Goal: Task Accomplishment & Management: Manage account settings

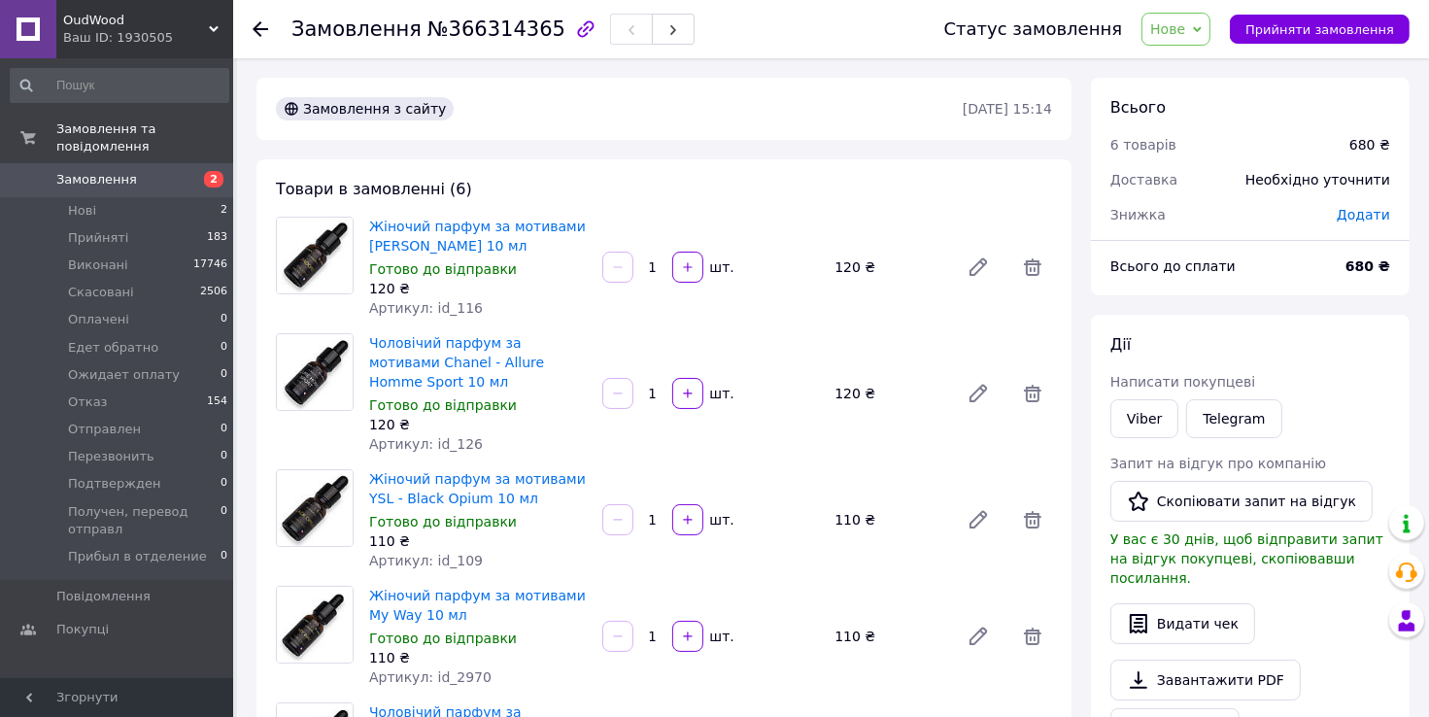
click at [1363, 219] on span "Додати" at bounding box center [1363, 215] width 53 height 16
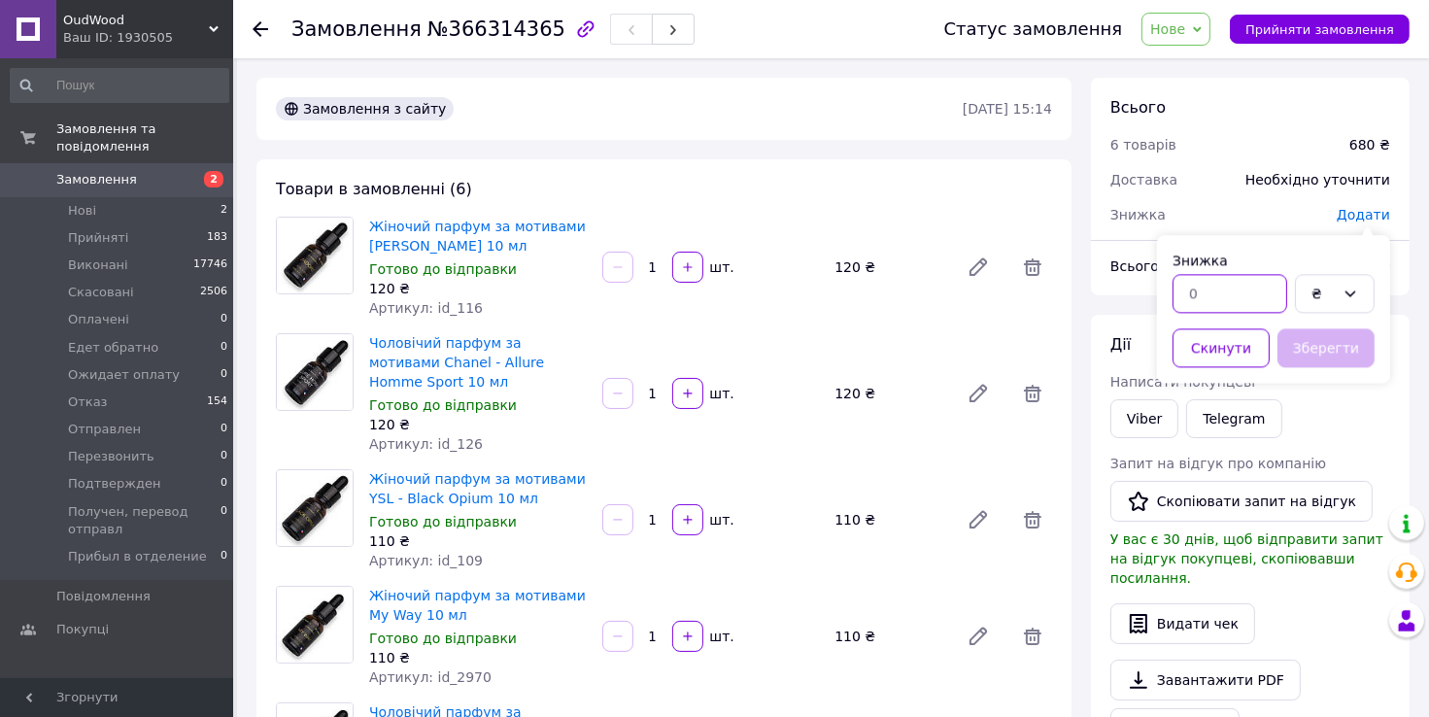
click at [1234, 300] on input "text" at bounding box center [1230, 293] width 115 height 39
type input "102"
click at [1310, 351] on button "Зберегти" at bounding box center [1325, 347] width 97 height 39
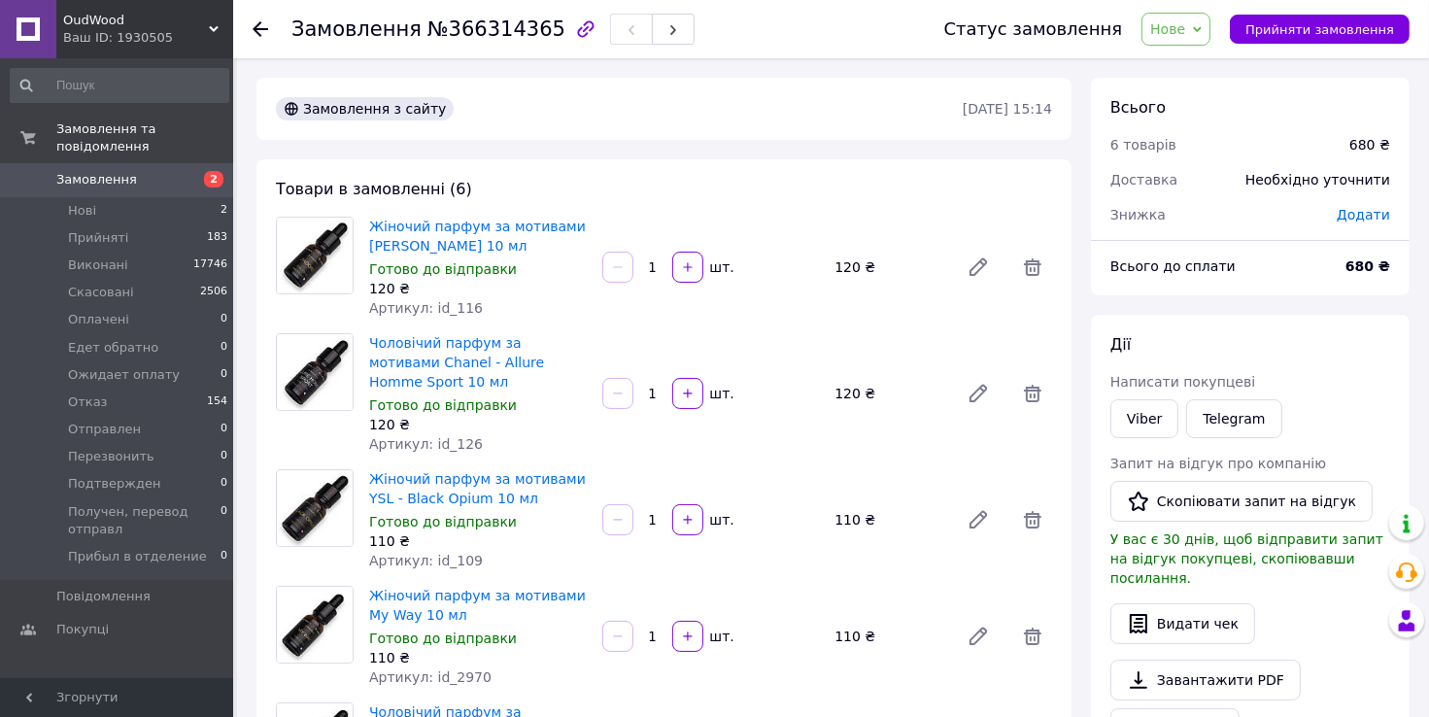
click at [1364, 211] on span "Додати" at bounding box center [1363, 215] width 53 height 16
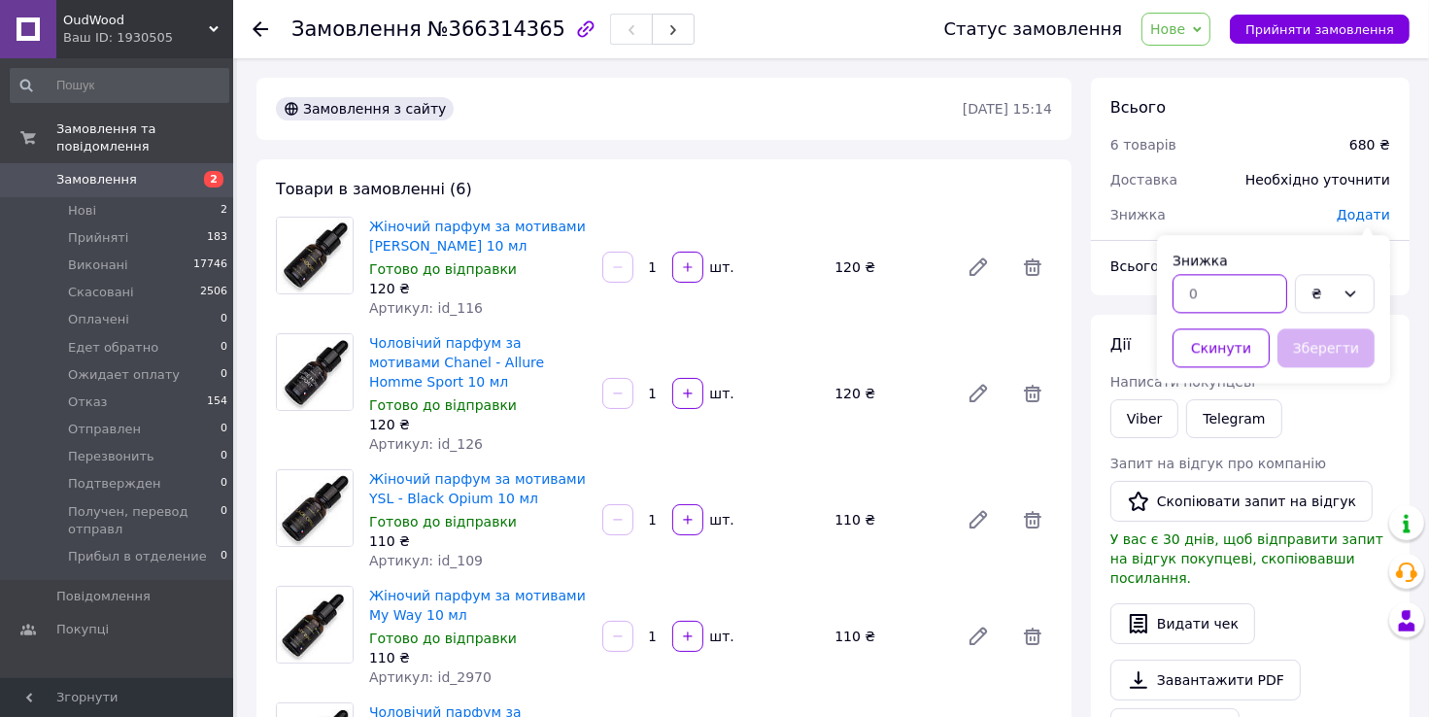
click at [1266, 290] on input "text" at bounding box center [1230, 293] width 115 height 39
type input "102"
click at [1328, 347] on button "Зберегти" at bounding box center [1325, 347] width 97 height 39
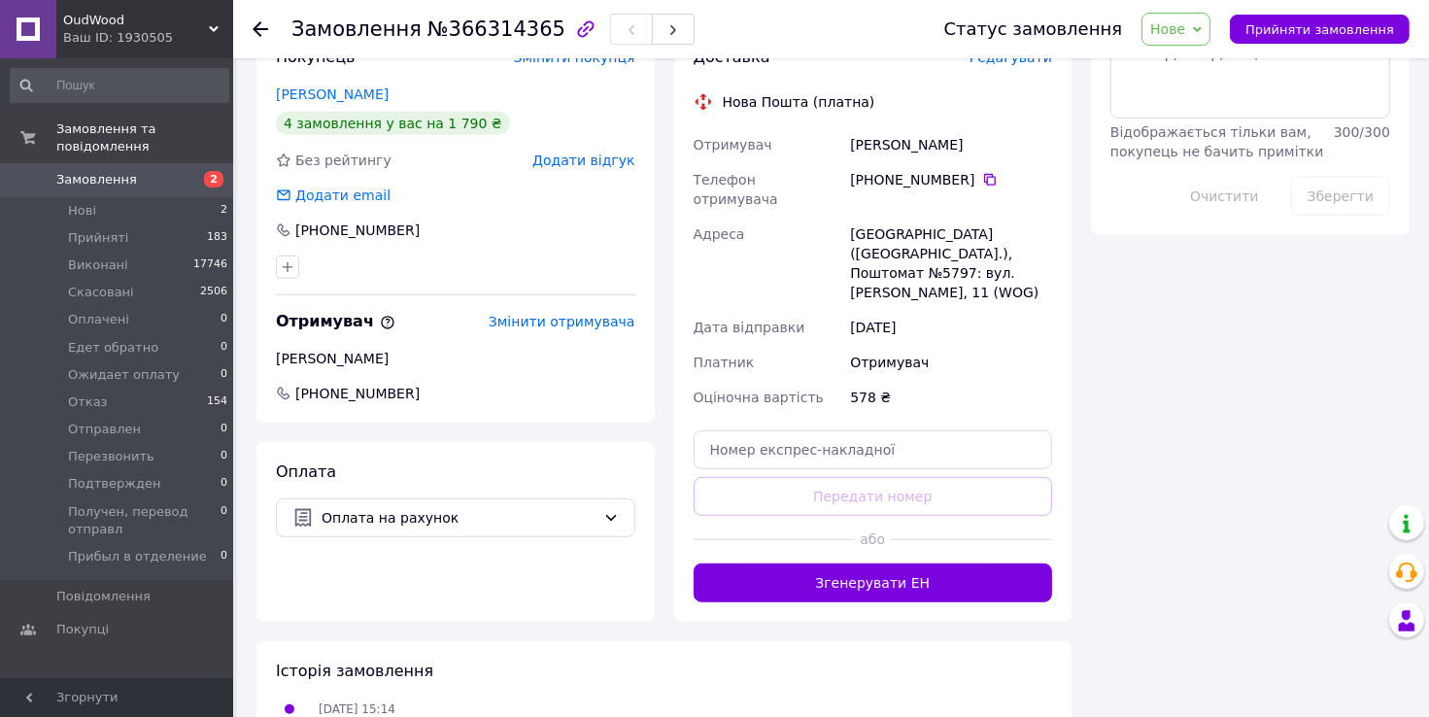
scroll to position [1069, 0]
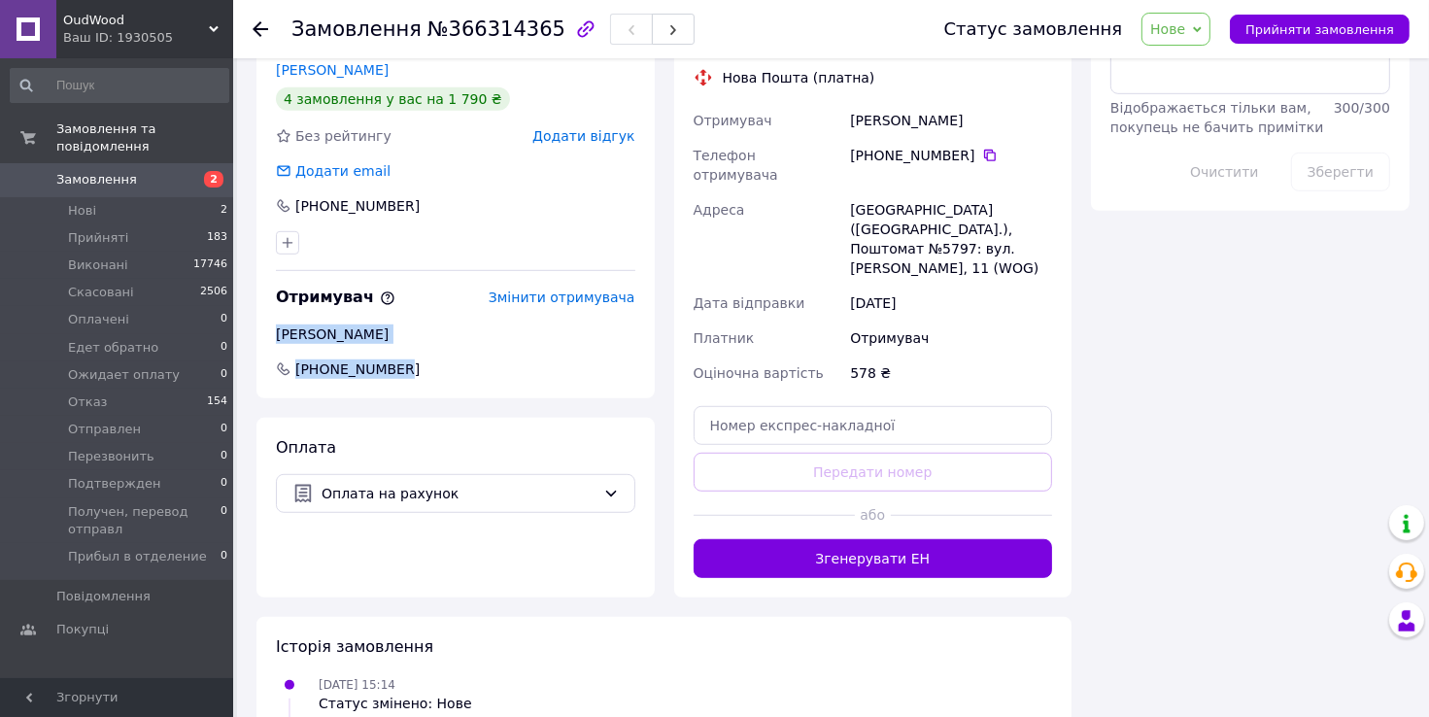
drag, startPoint x: 276, startPoint y: 292, endPoint x: 362, endPoint y: 327, distance: 93.3
click at [417, 336] on div "Покупець Змінити покупця Швидка [PERSON_NAME] 4 замовлення у вас на 1 790 ₴ Без…" at bounding box center [455, 200] width 398 height 395
copy div "[PERSON_NAME] [PHONE_NUMBER]"
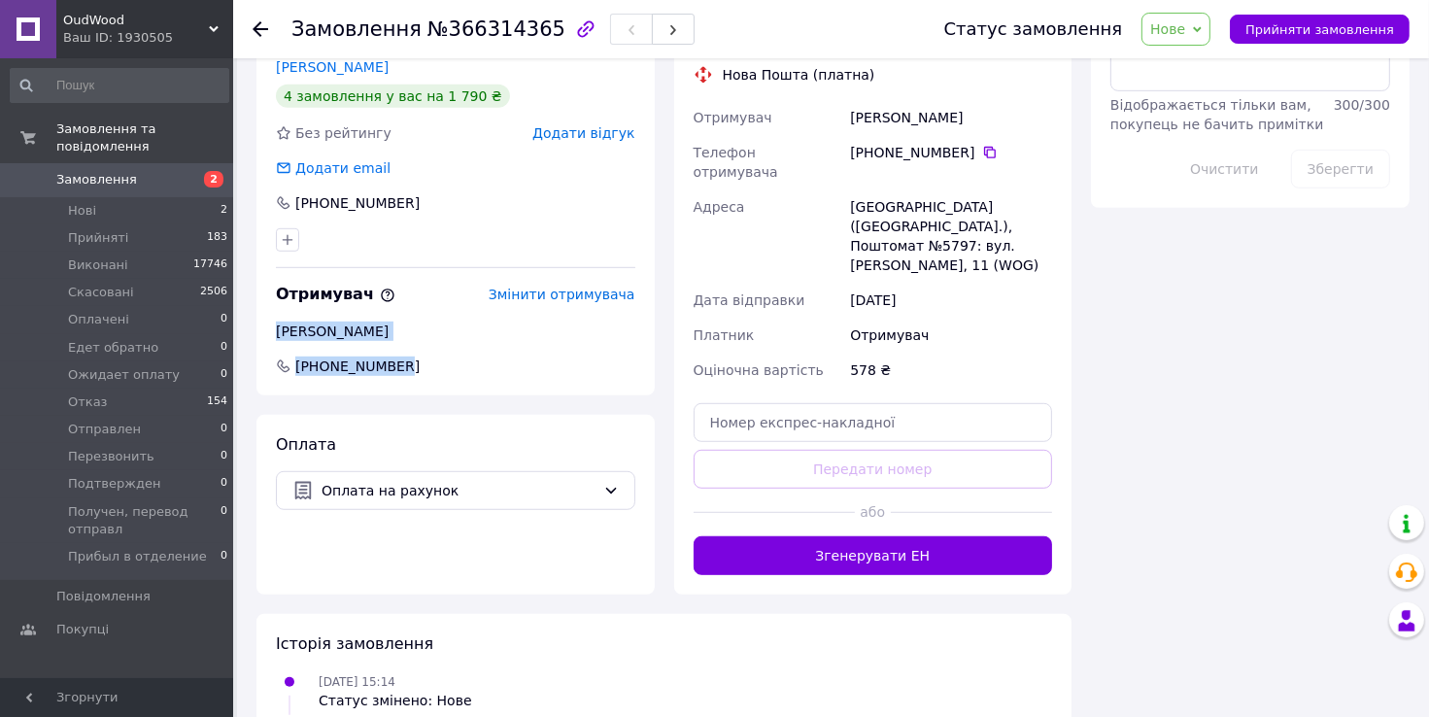
scroll to position [1073, 0]
click at [534, 356] on span "[PHONE_NUMBER]" at bounding box center [455, 365] width 363 height 19
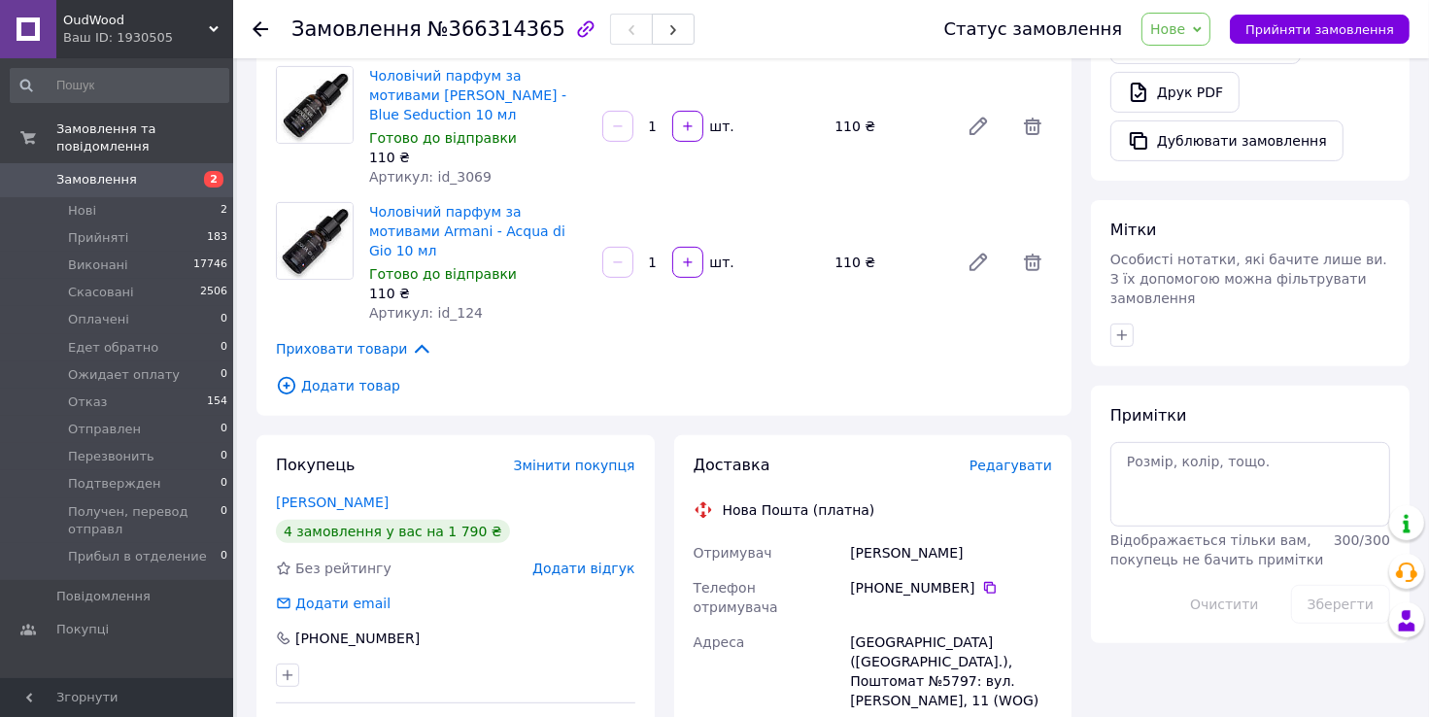
scroll to position [490, 0]
